Goal: Task Accomplishment & Management: Complete application form

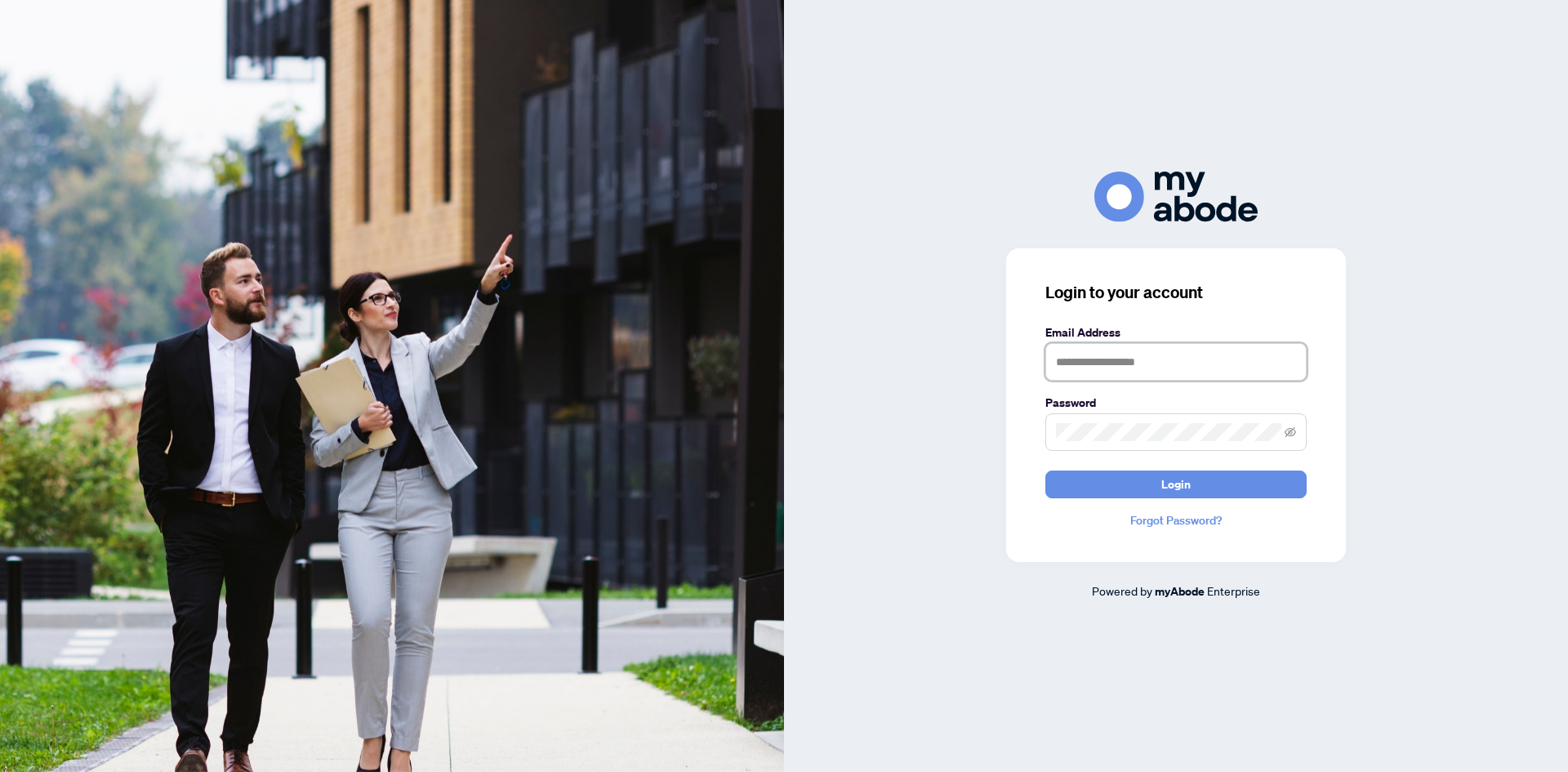
click at [1096, 359] on input "text" at bounding box center [1176, 361] width 261 height 37
type input "**********"
click at [1111, 418] on span at bounding box center [1176, 431] width 261 height 37
click at [1196, 493] on button "Login" at bounding box center [1176, 485] width 261 height 28
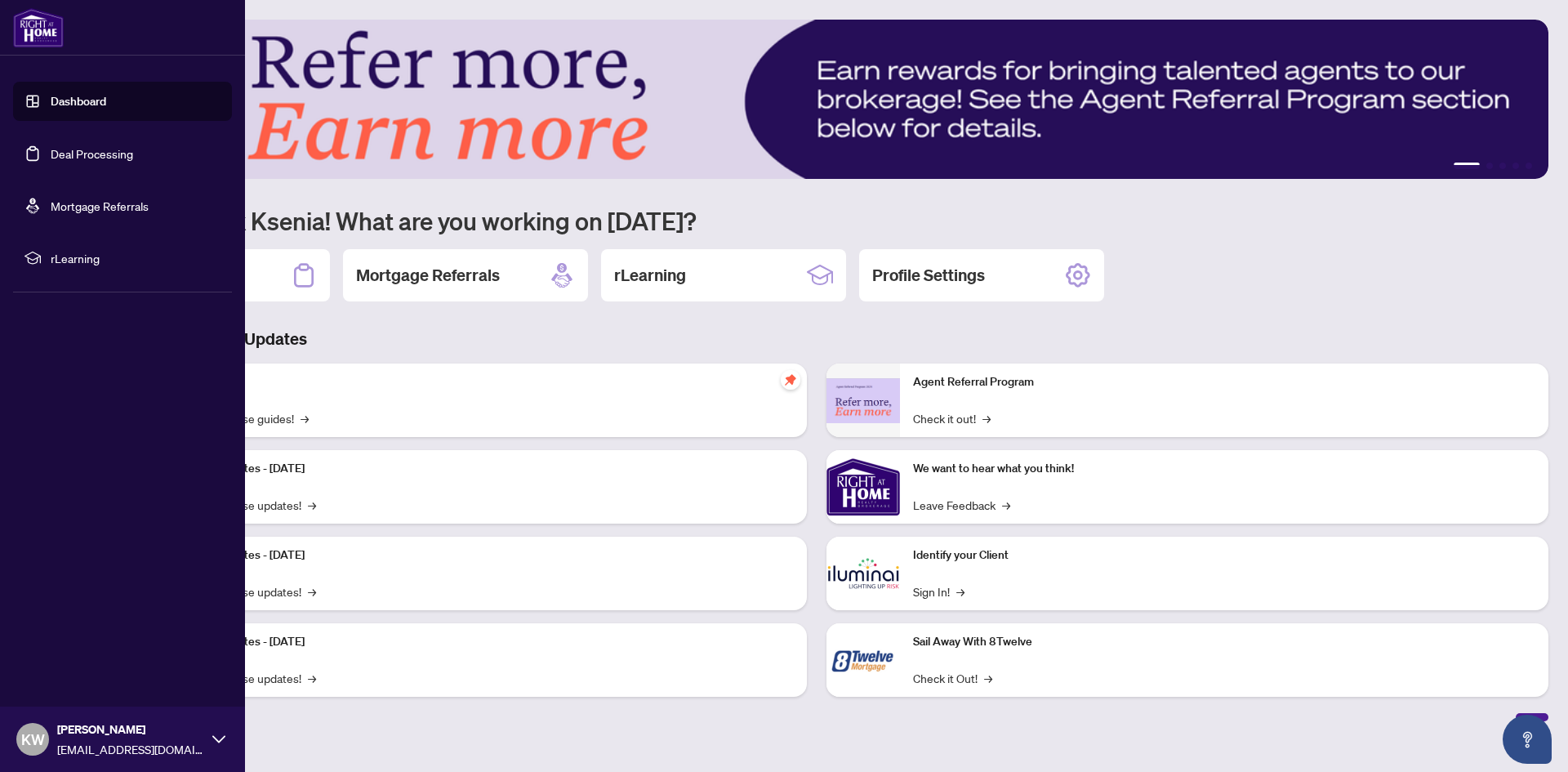
click at [51, 155] on link "Deal Processing" at bounding box center [92, 153] width 82 height 15
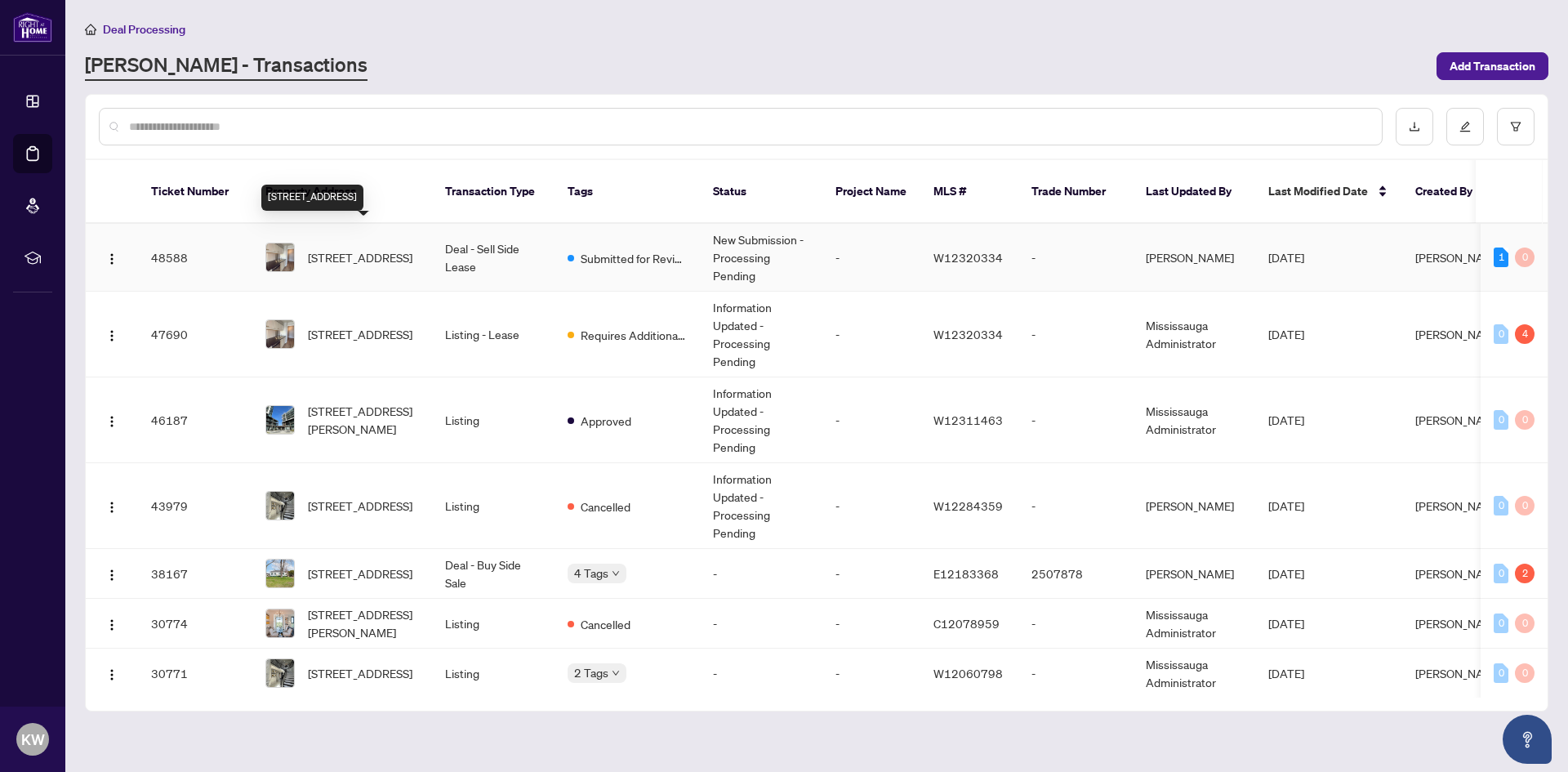
click at [375, 248] on span "703-40 Old Mill Rd, Oakville, Ontario L6J 7W2, Canada" at bounding box center [360, 256] width 105 height 18
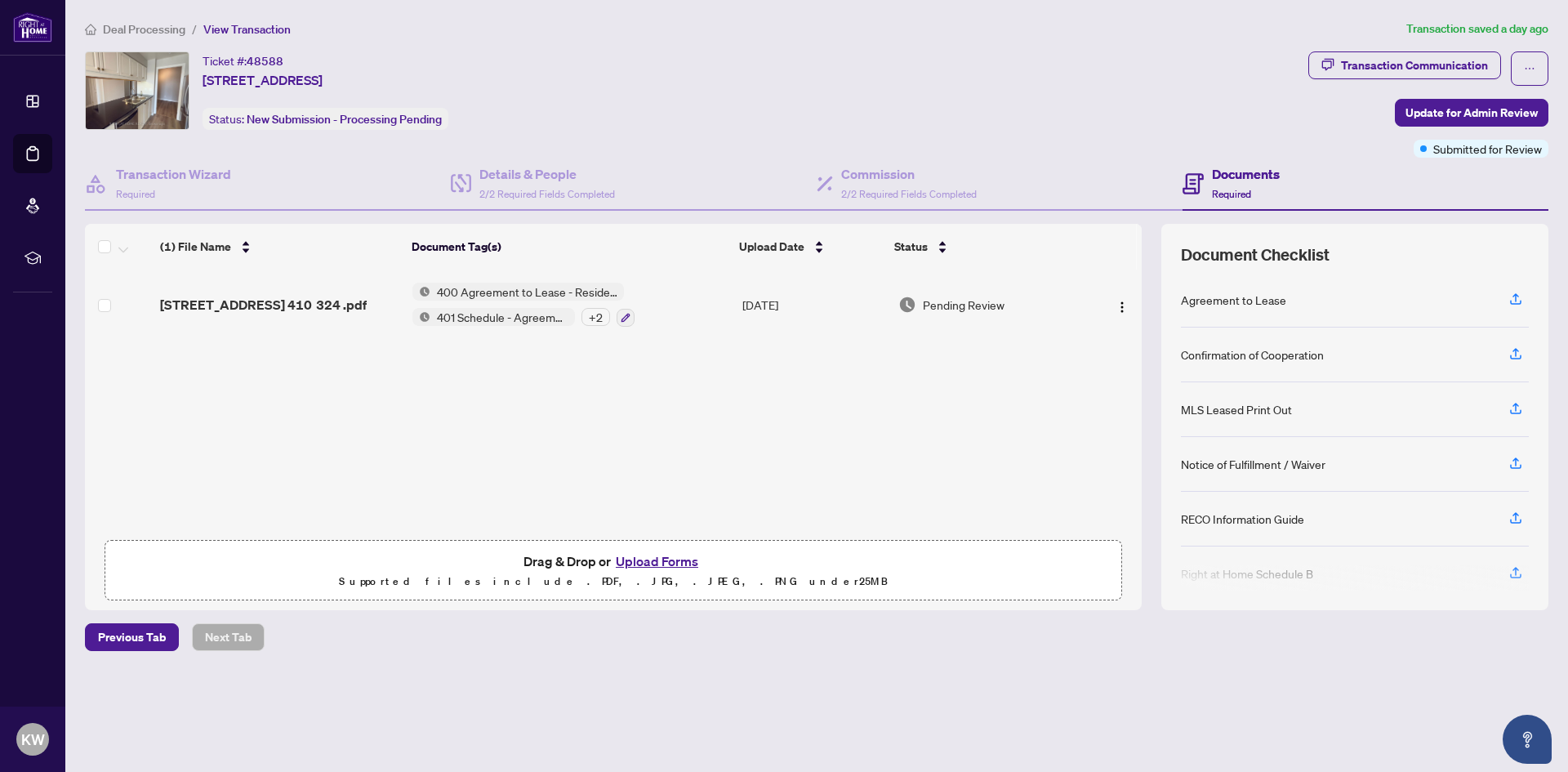
click at [684, 558] on button "Upload Forms" at bounding box center [657, 561] width 93 height 22
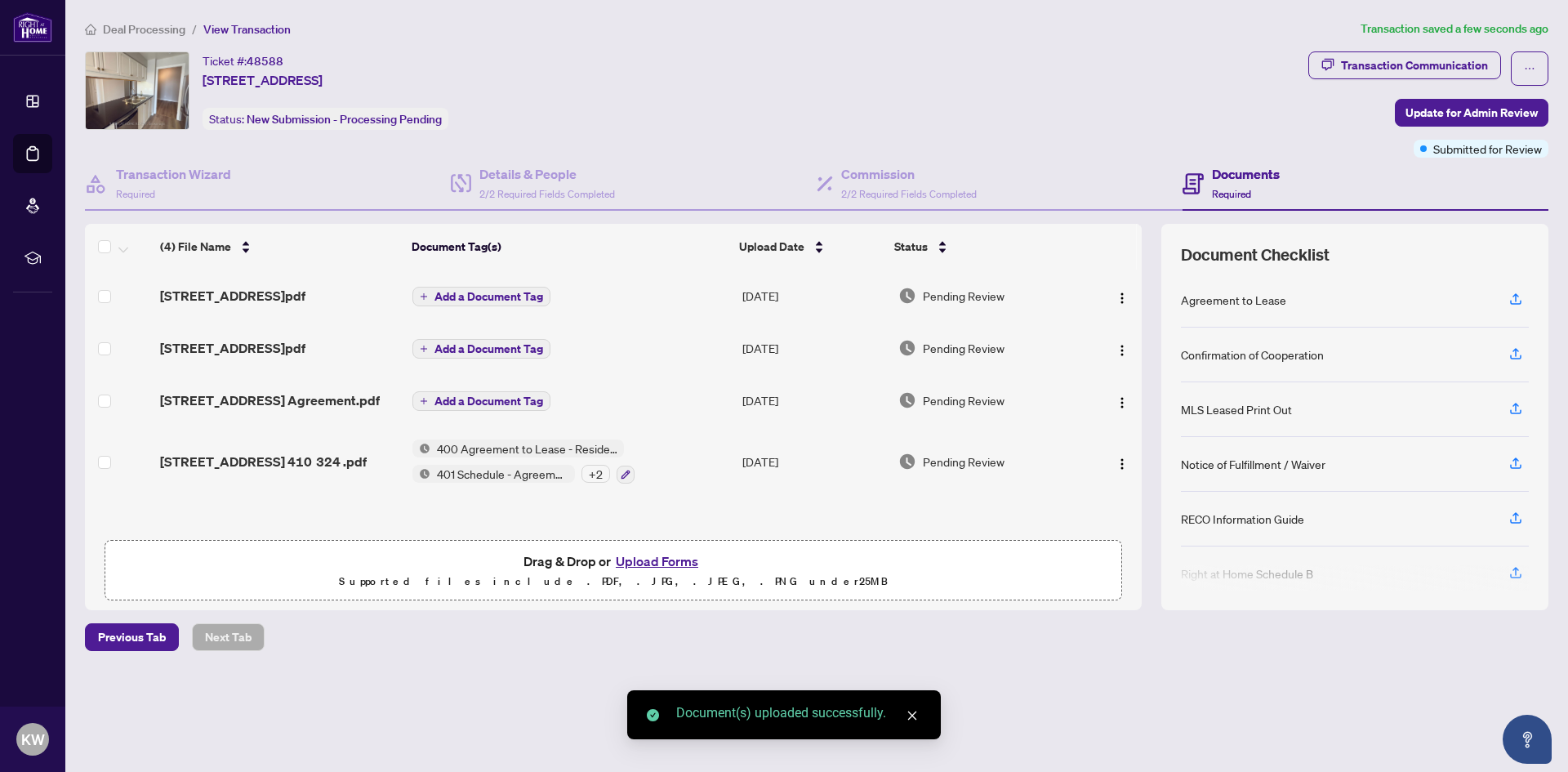
scroll to position [1, 0]
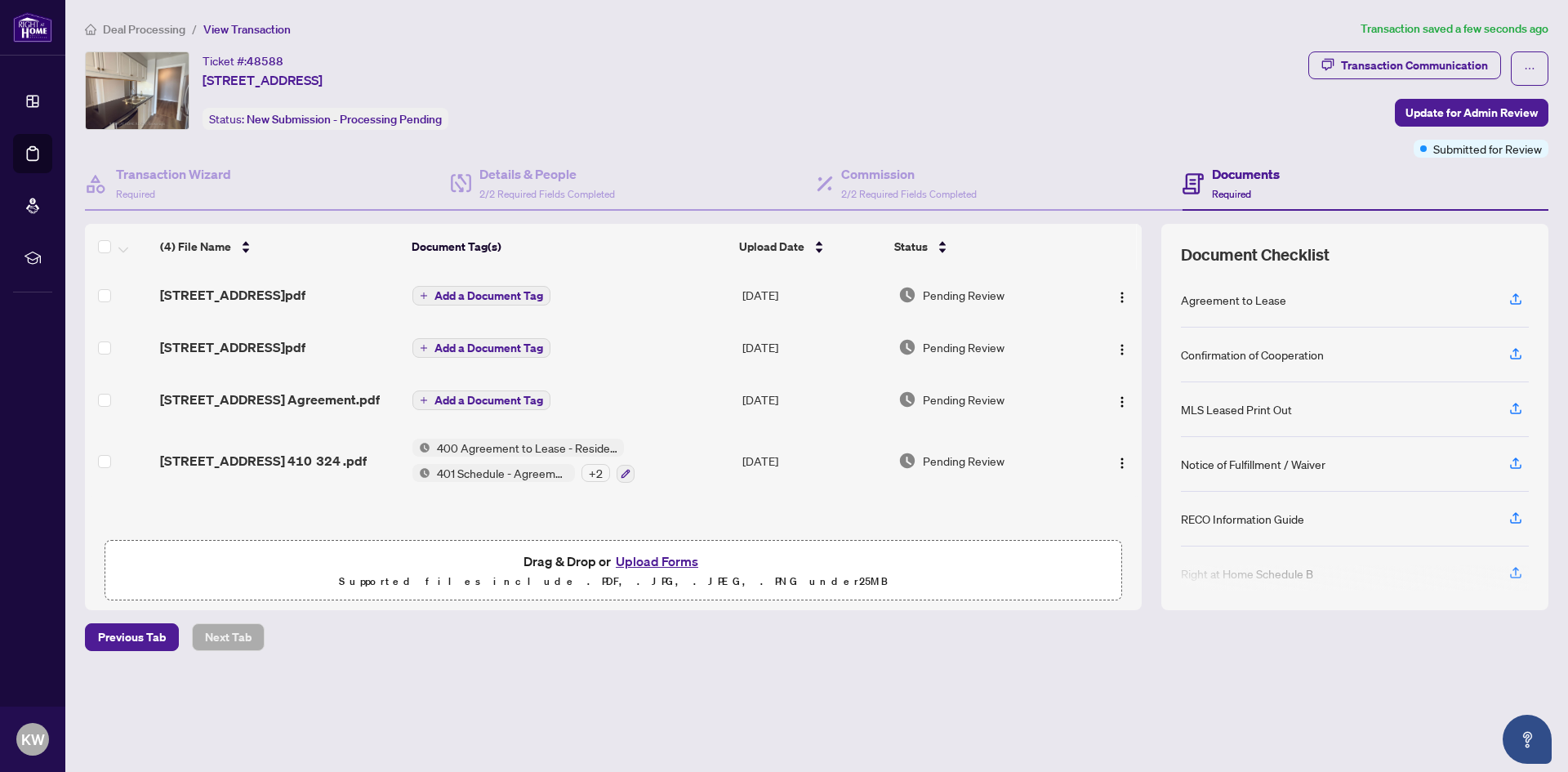
click at [452, 293] on span "Add a Document Tag" at bounding box center [489, 296] width 109 height 11
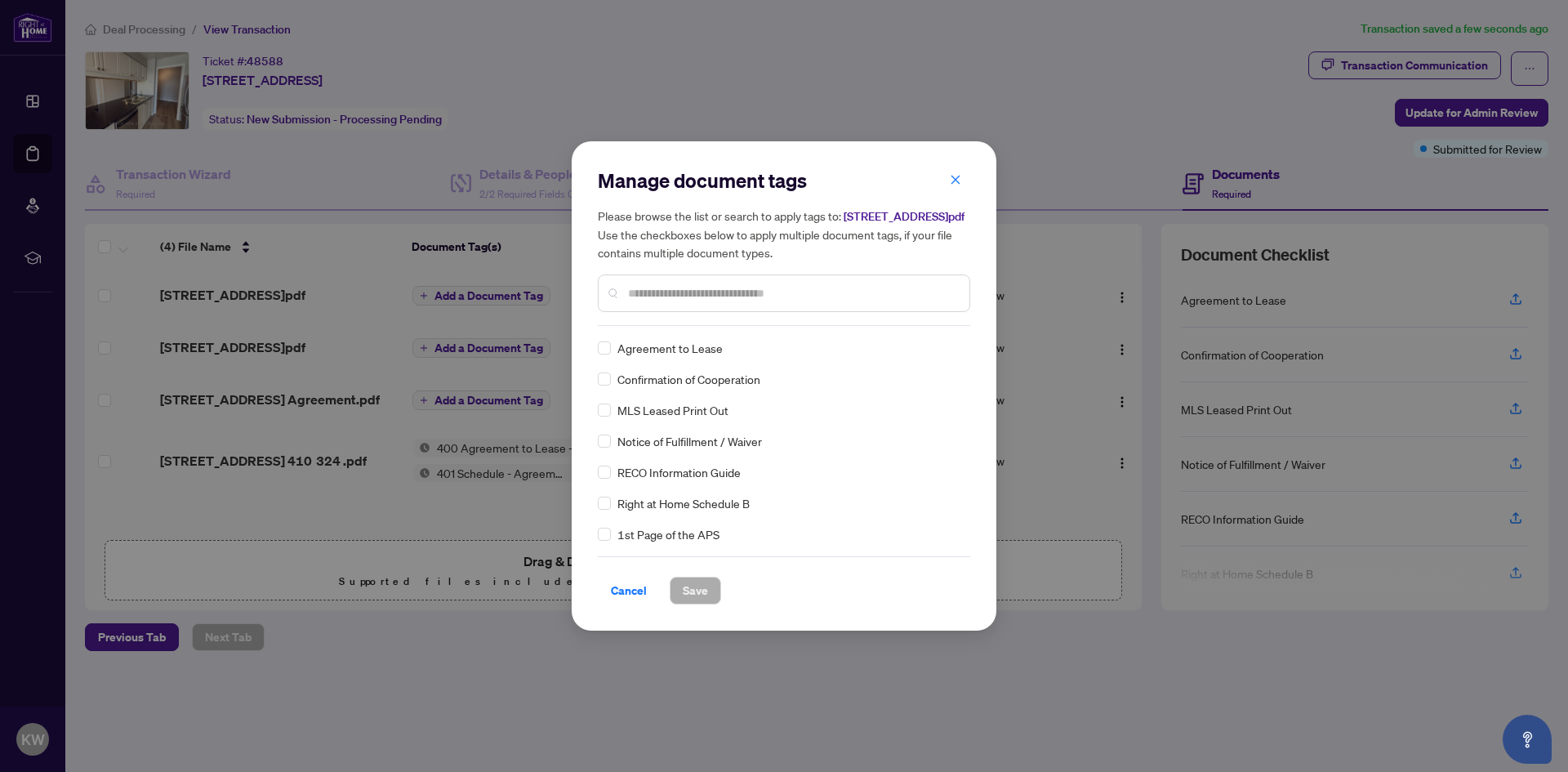
click at [662, 302] on input "text" at bounding box center [792, 293] width 329 height 18
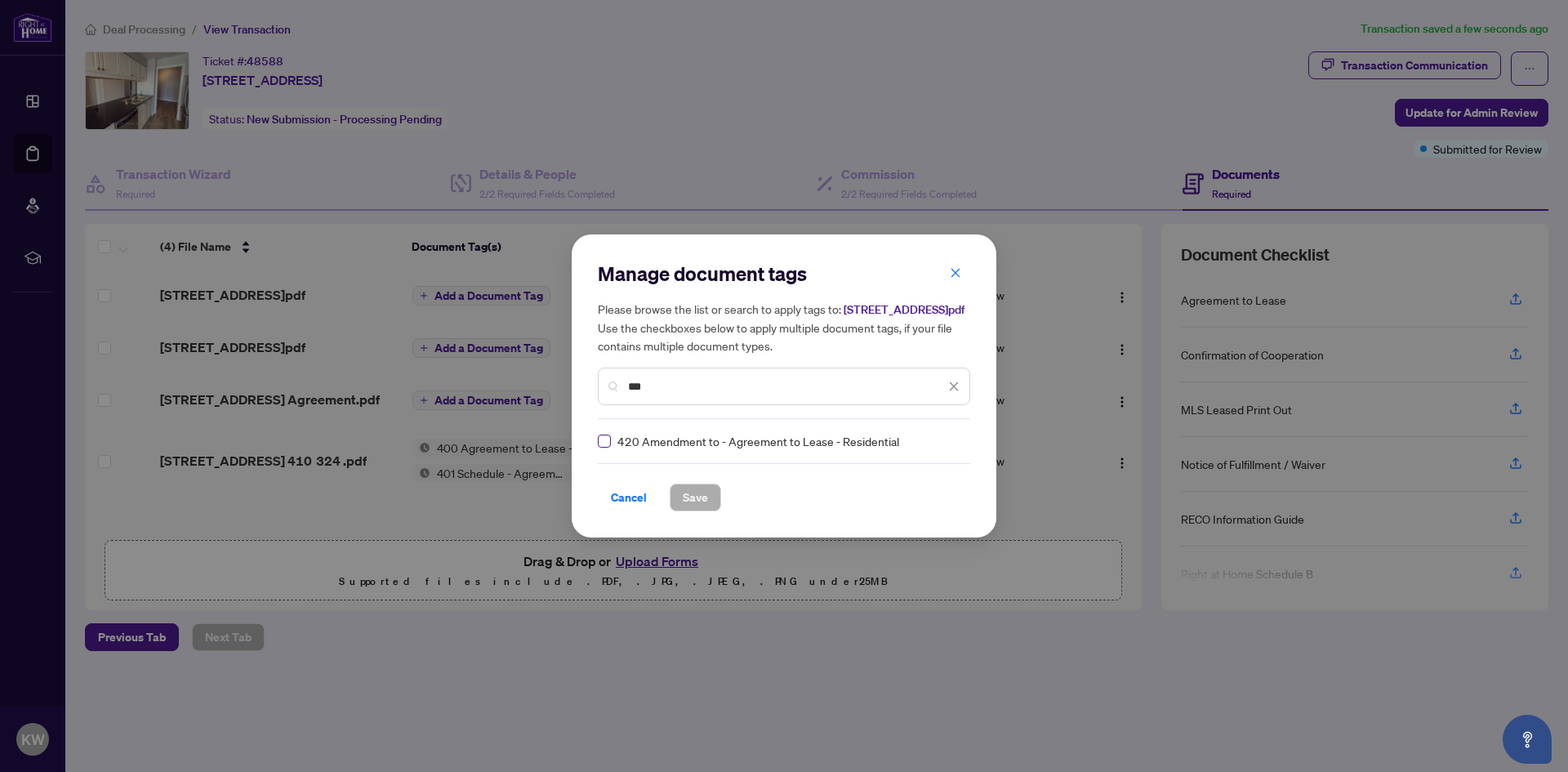
type input "***"
click at [702, 510] on span "Save" at bounding box center [695, 497] width 25 height 26
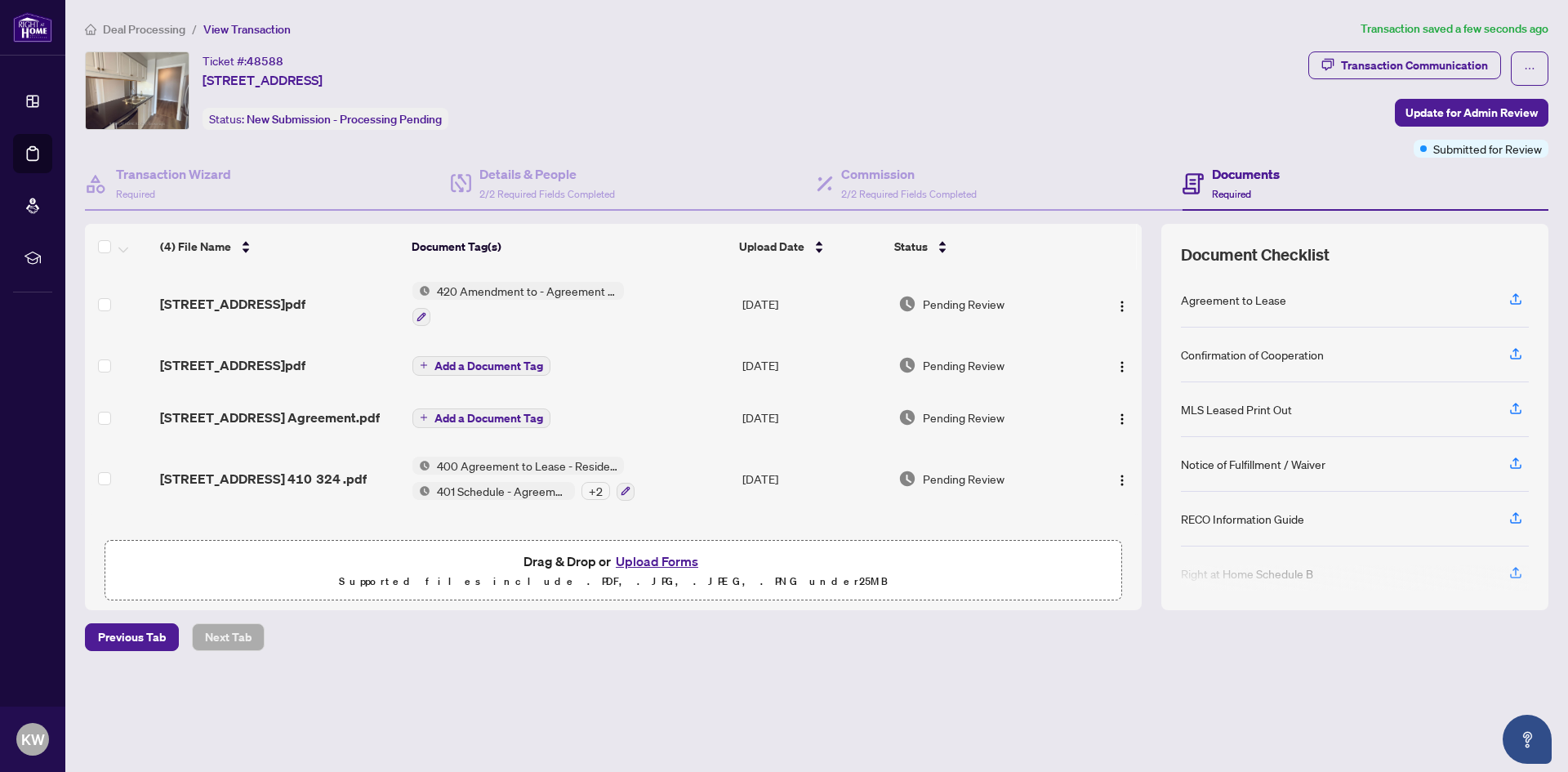
click at [491, 361] on span "Add a Document Tag" at bounding box center [489, 366] width 109 height 11
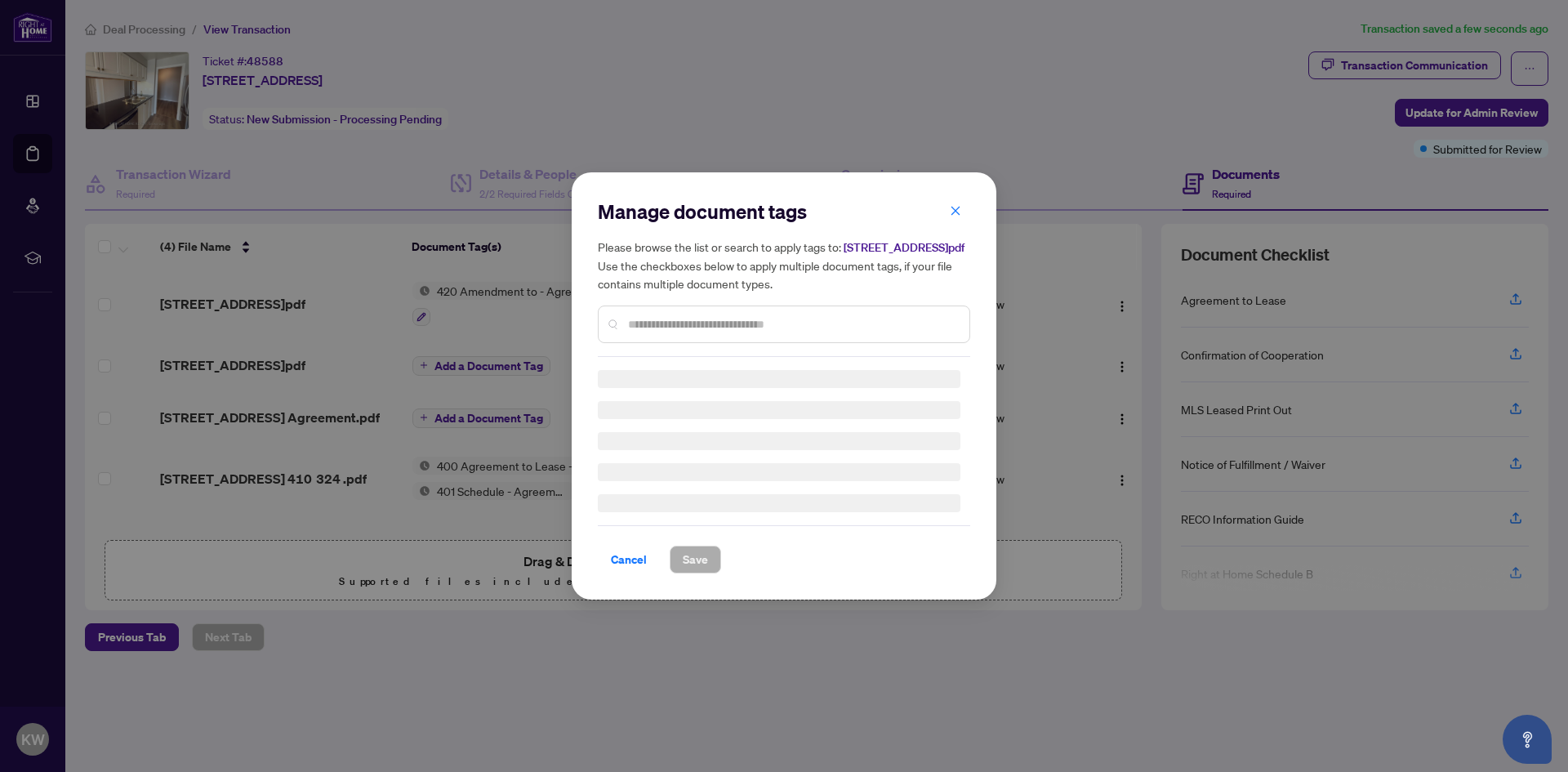
click at [639, 328] on input "text" at bounding box center [792, 324] width 329 height 18
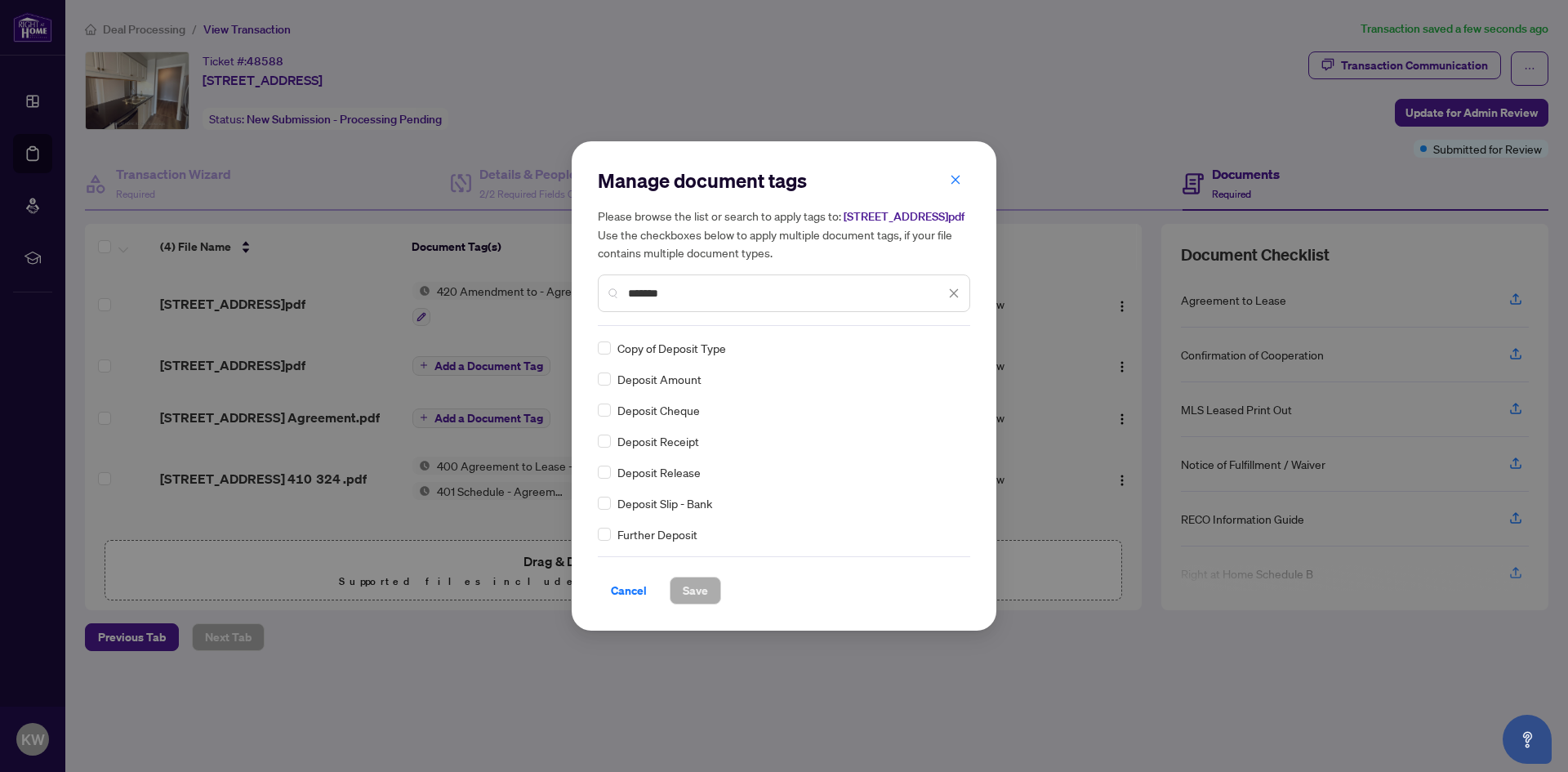
type input "*******"
click at [622, 419] on span "Deposit Cheque" at bounding box center [659, 409] width 82 height 18
click at [687, 595] on span "Save" at bounding box center [695, 590] width 25 height 26
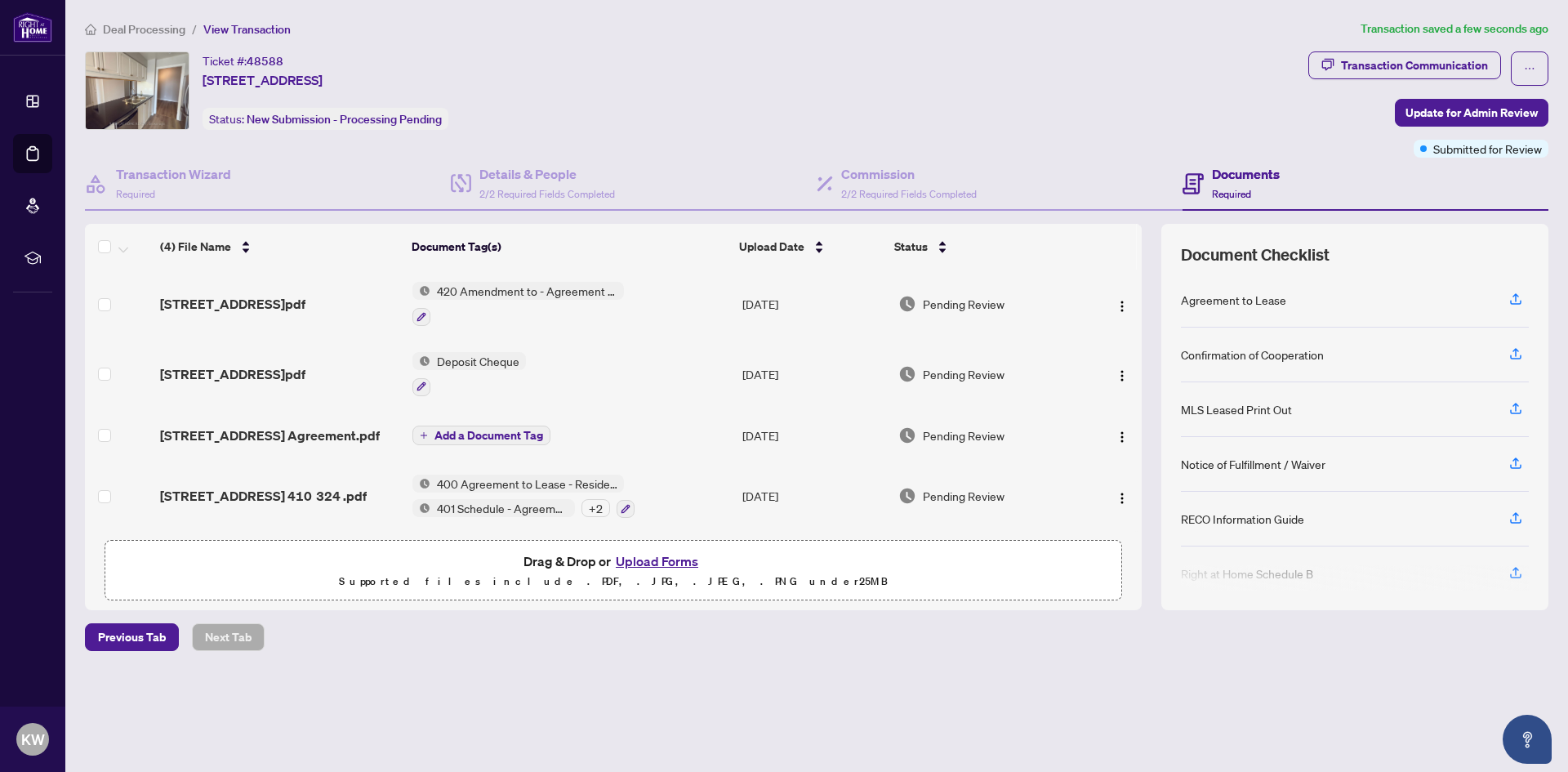
click at [490, 441] on span "Add a Document Tag" at bounding box center [489, 435] width 109 height 11
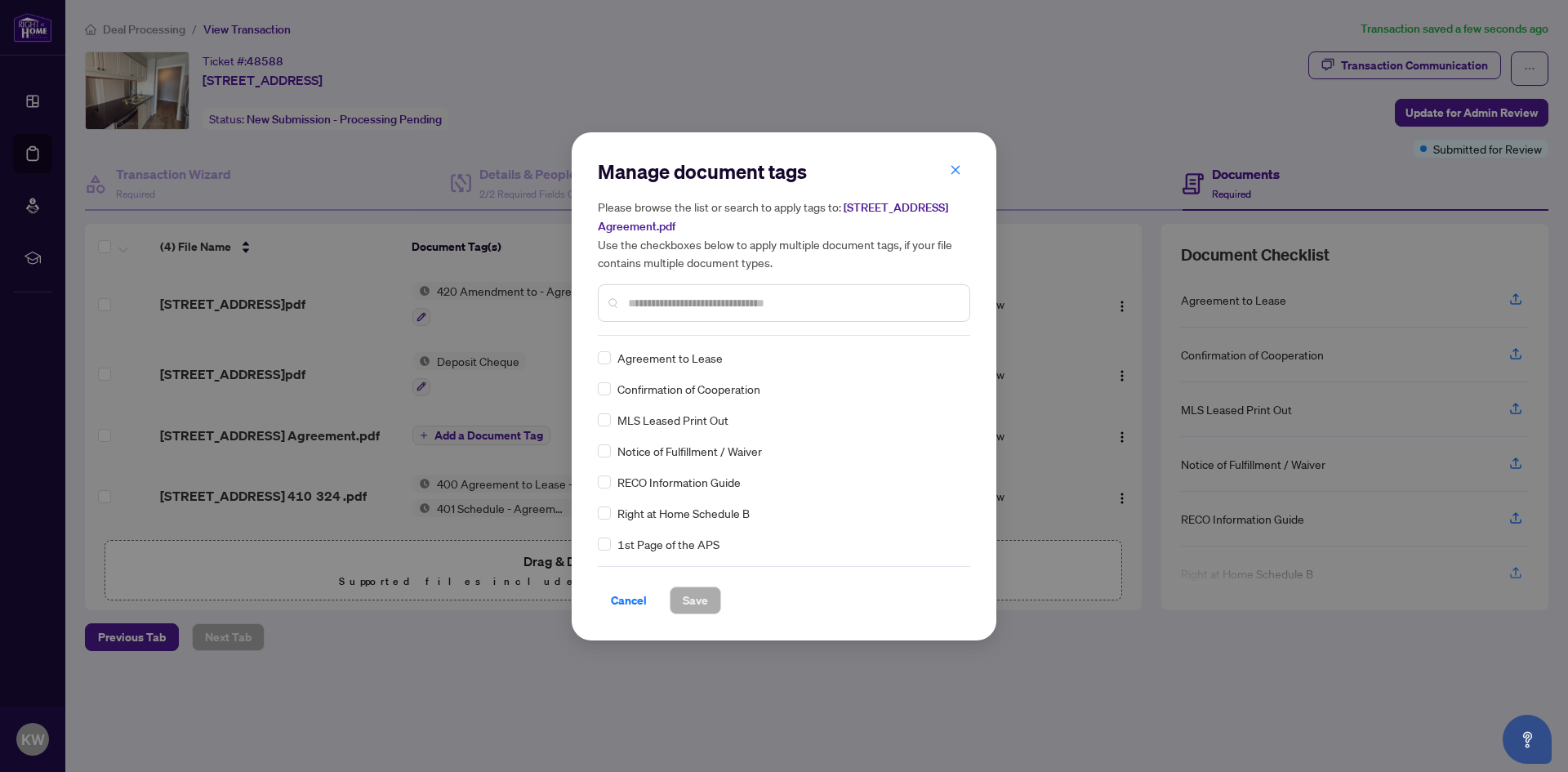
click at [688, 328] on div "Manage document tags Please browse the list or search to apply tags to: 703-40 …" at bounding box center [784, 246] width 373 height 177
click at [689, 304] on input "text" at bounding box center [792, 302] width 329 height 18
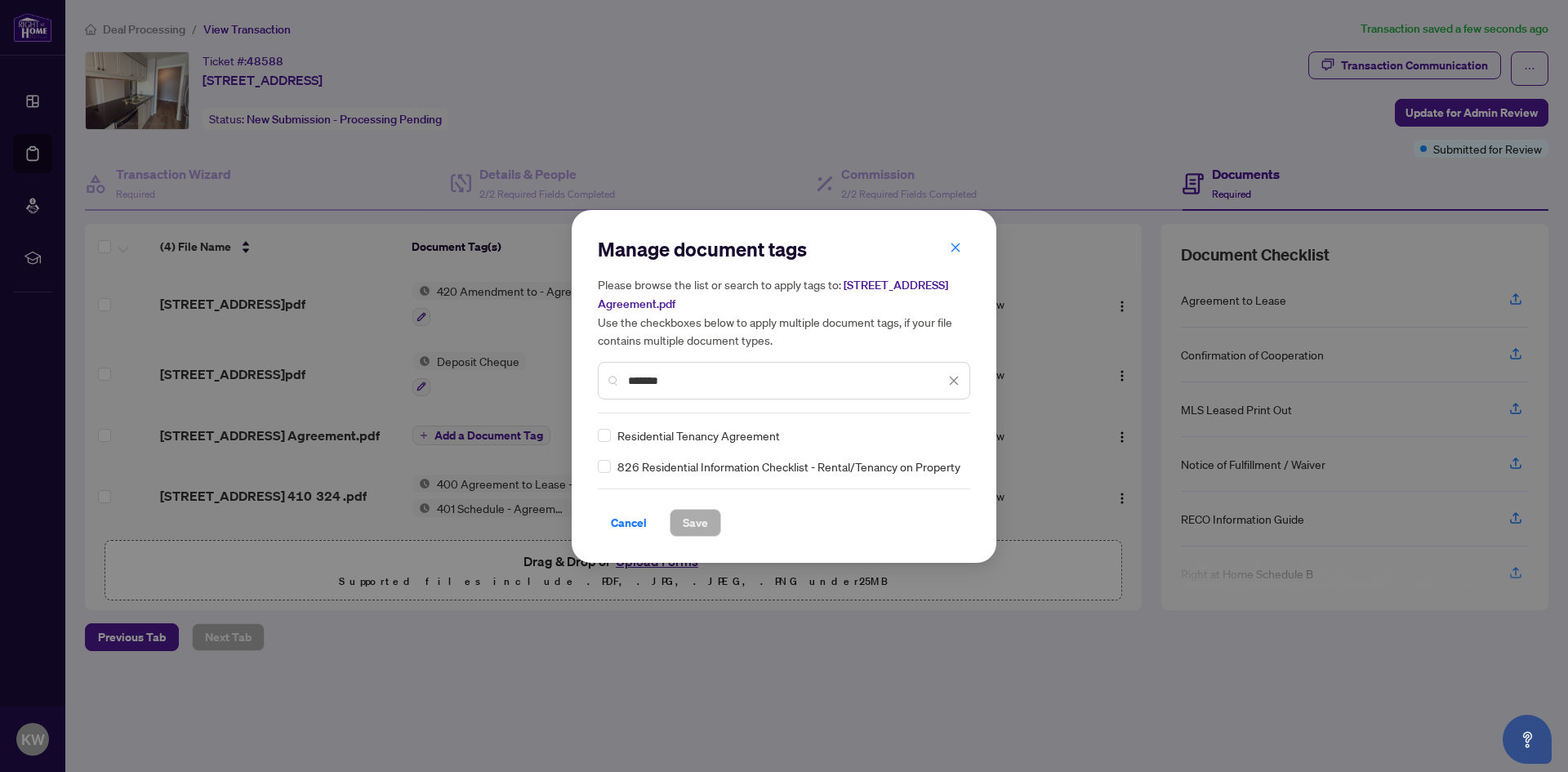
type input "*******"
click at [694, 525] on span "Save" at bounding box center [695, 522] width 25 height 26
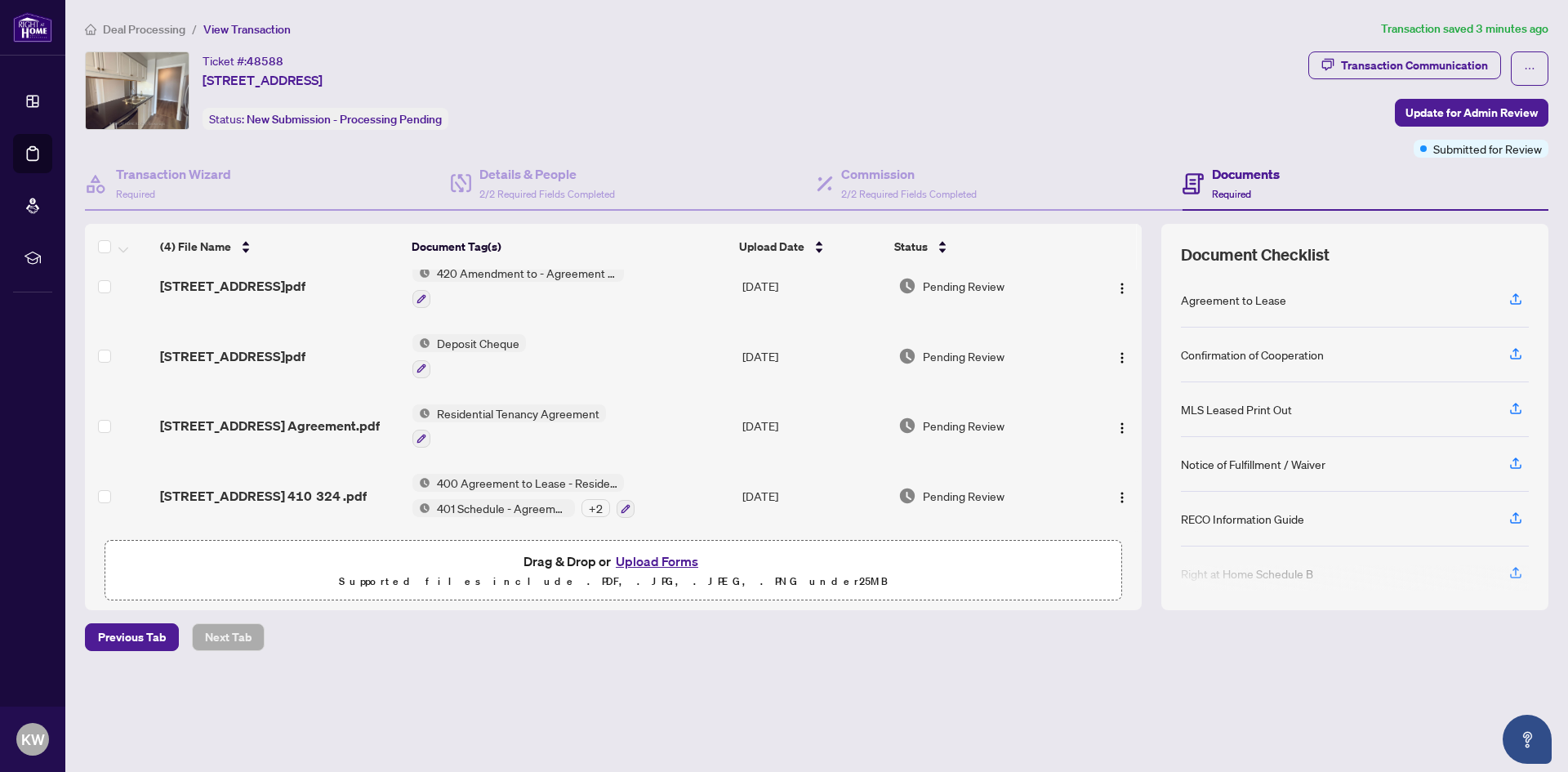
scroll to position [0, 0]
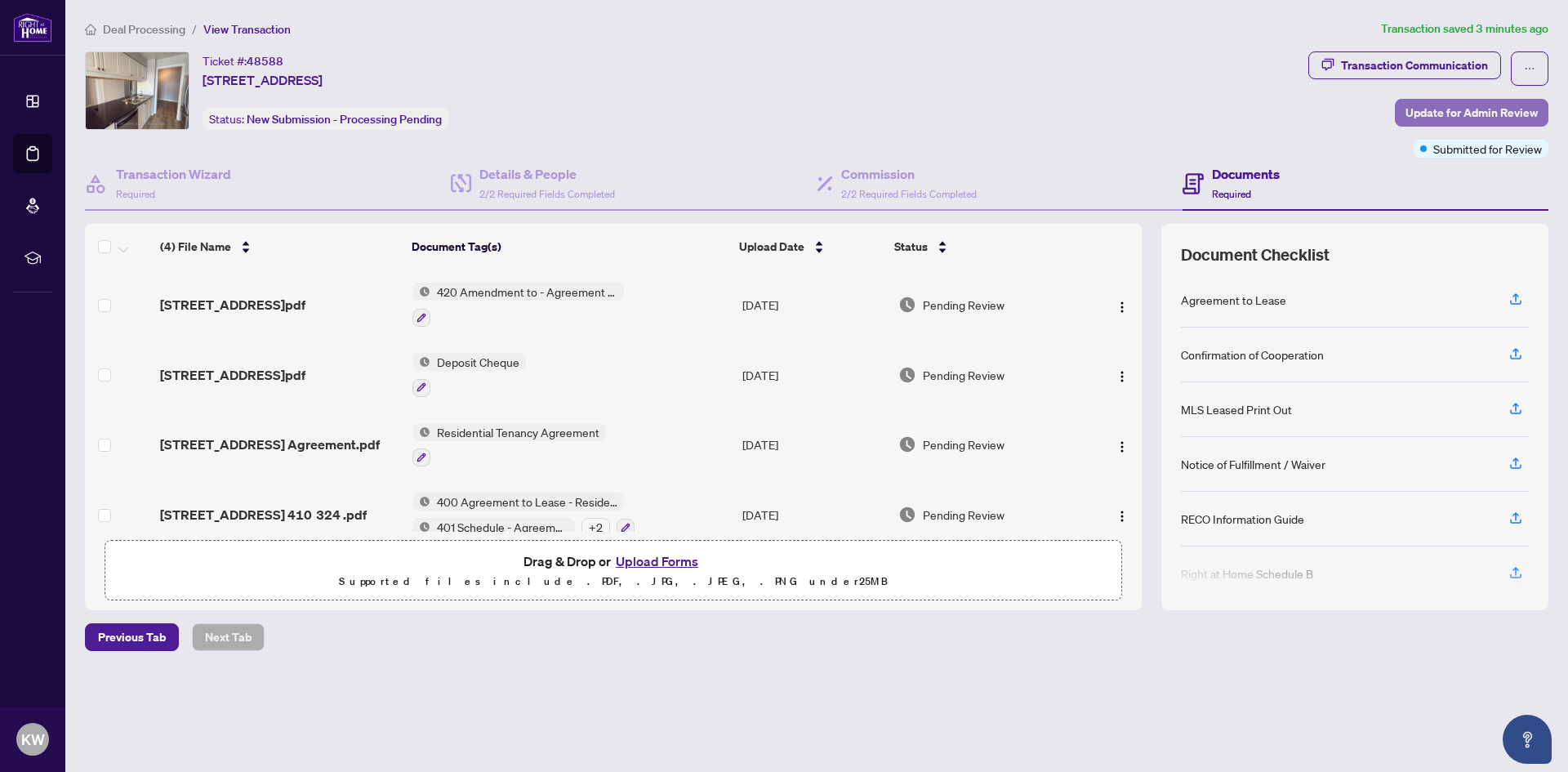
click at [1476, 118] on span "Update for Admin Review" at bounding box center [1472, 112] width 132 height 26
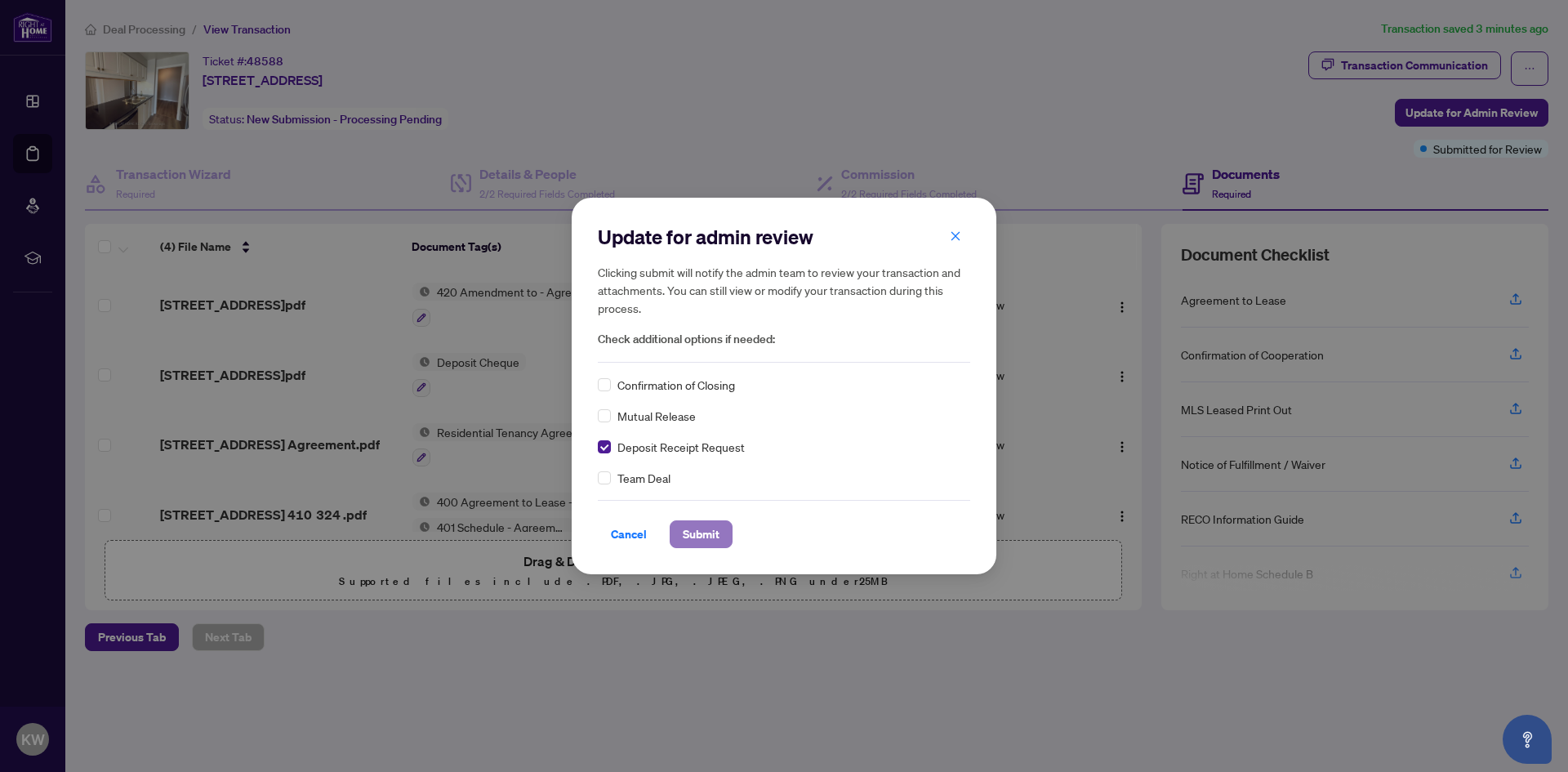
click at [702, 534] on span "Submit" at bounding box center [700, 534] width 37 height 26
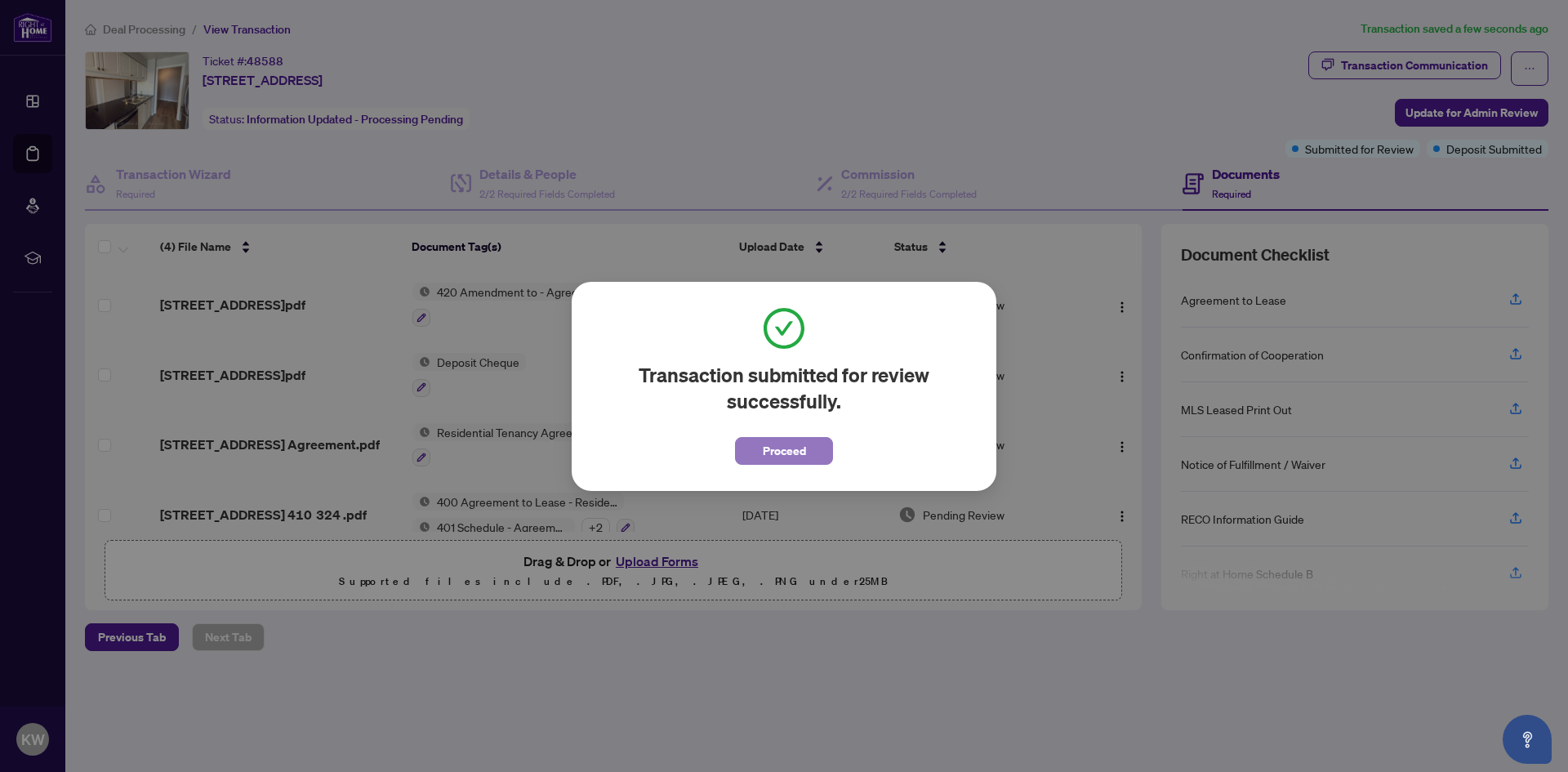
click at [791, 452] on span "Proceed" at bounding box center [784, 451] width 43 height 26
